Goal: Check status: Check status

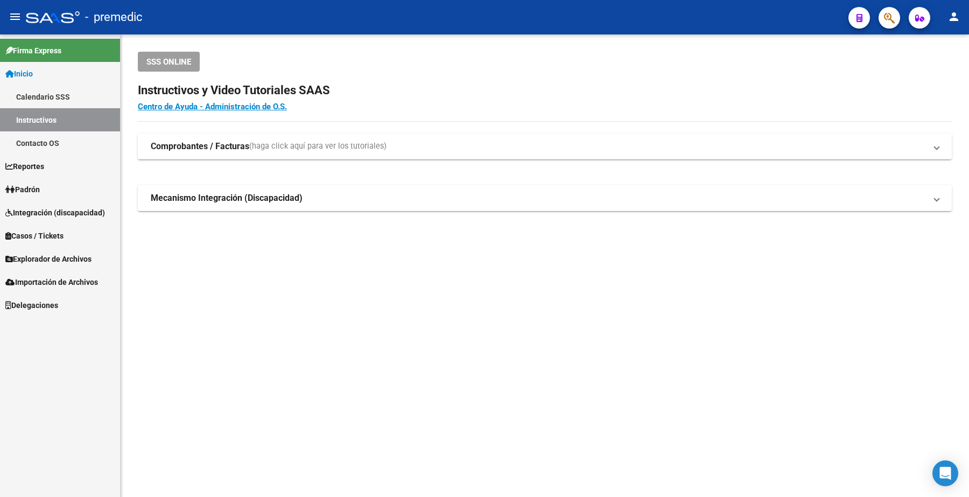
click at [27, 190] on span "Padrón" at bounding box center [22, 190] width 34 height 12
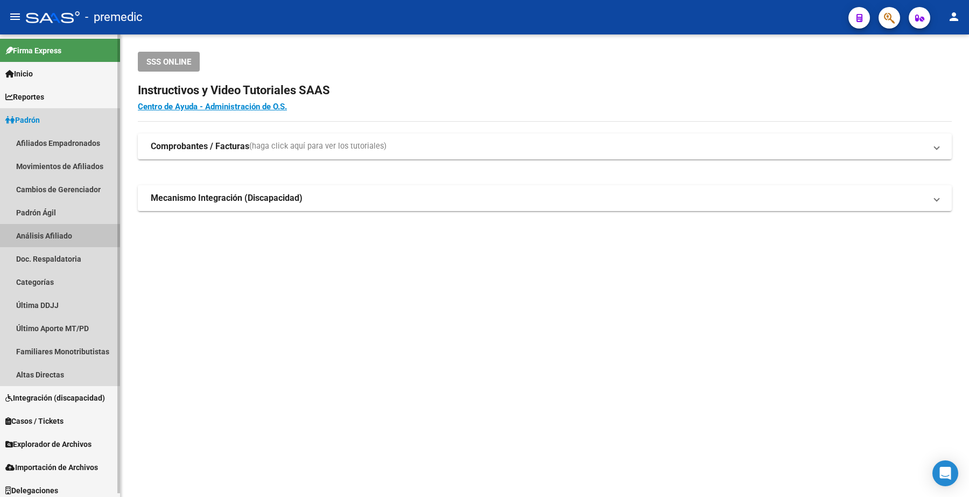
click at [45, 229] on link "Análisis Afiliado" at bounding box center [60, 235] width 120 height 23
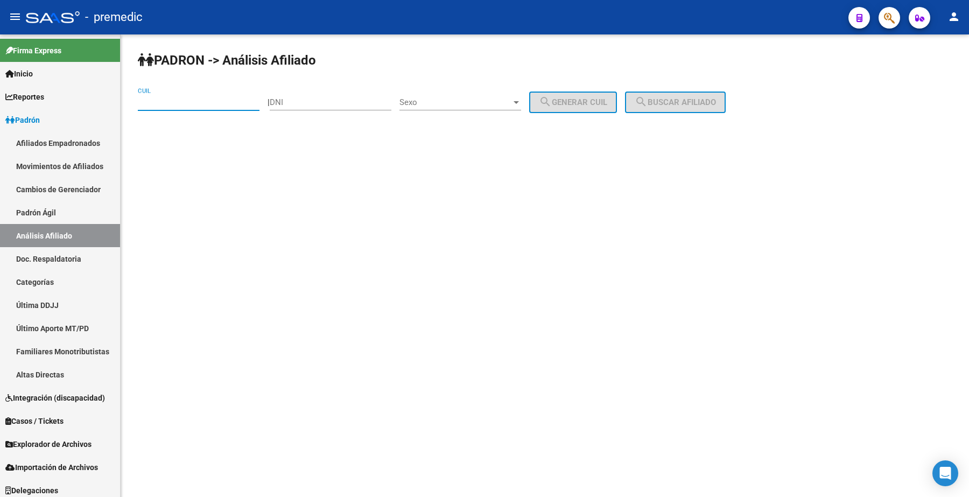
drag, startPoint x: 159, startPoint y: 105, endPoint x: 394, endPoint y: 116, distance: 235.4
click at [159, 105] on input "CUIL" at bounding box center [199, 102] width 122 height 10
paste input "20-17420974-0"
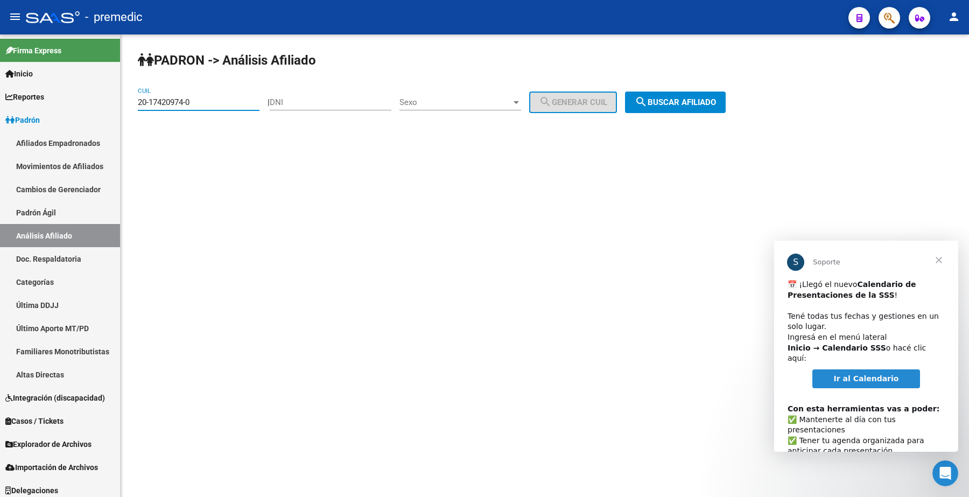
type input "20-17420974-0"
click at [673, 100] on span "search Buscar afiliado" at bounding box center [674, 102] width 81 height 10
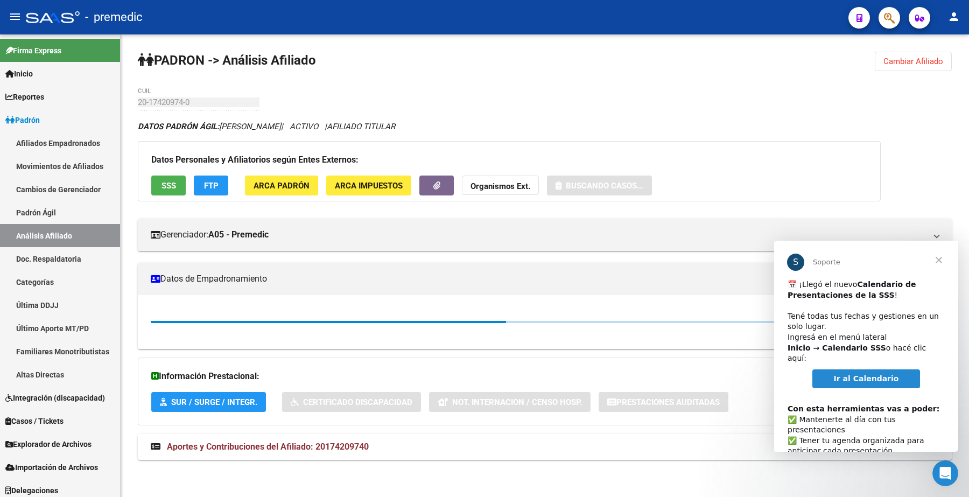
click at [940, 259] on span "Cerrar" at bounding box center [938, 260] width 39 height 39
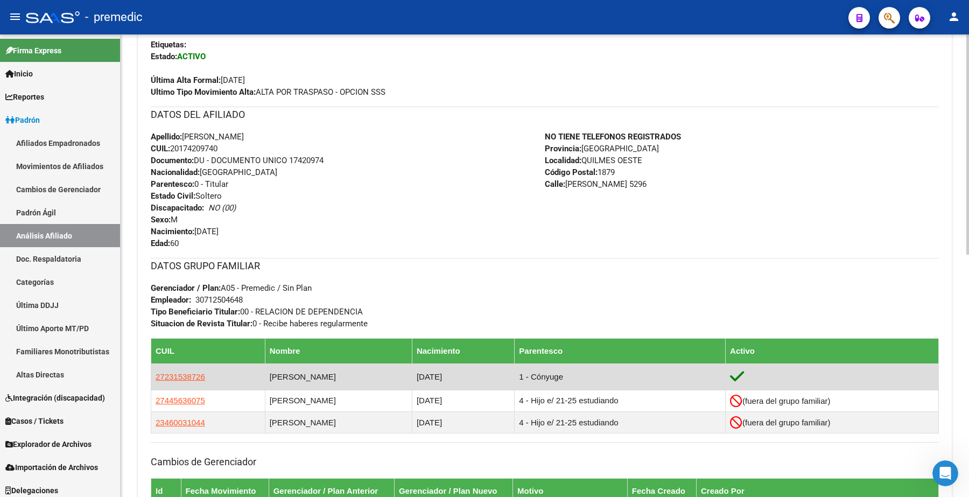
scroll to position [336, 0]
